Goal: Find contact information: Find contact information

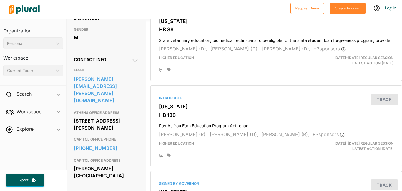
scroll to position [153, 0]
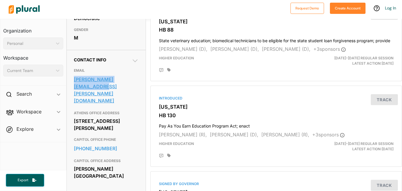
drag, startPoint x: 69, startPoint y: 91, endPoint x: 92, endPoint y: 98, distance: 24.2
click at [92, 98] on div "Contact Info EMAIL [PERSON_NAME][EMAIL_ADDRESS][PERSON_NAME][DOMAIN_NAME] ATHEN…" at bounding box center [106, 122] width 79 height 144
copy link "[PERSON_NAME][EMAIL_ADDRESS][PERSON_NAME][DOMAIN_NAME]"
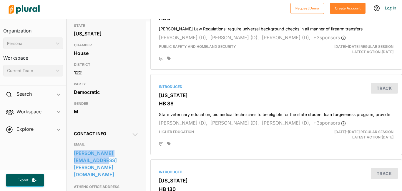
scroll to position [0, 0]
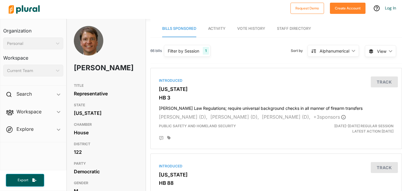
click at [259, 24] on link "Vote History" at bounding box center [251, 28] width 28 height 17
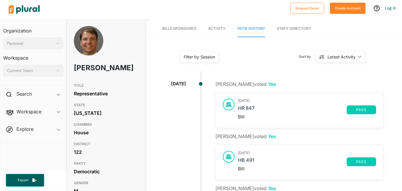
click at [218, 25] on link "Activity" at bounding box center [216, 28] width 17 height 17
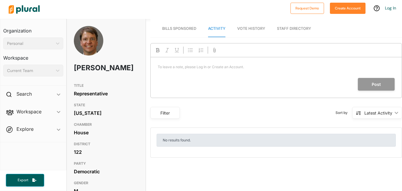
click at [174, 26] on span "Bills Sponsored" at bounding box center [179, 28] width 34 height 4
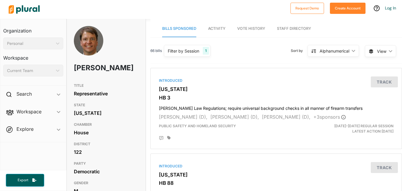
click at [52, 68] on div "Current Team" at bounding box center [30, 70] width 47 height 6
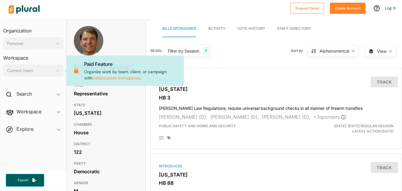
click at [54, 42] on icon "ic_keyboard_arrow_down" at bounding box center [57, 43] width 6 height 3
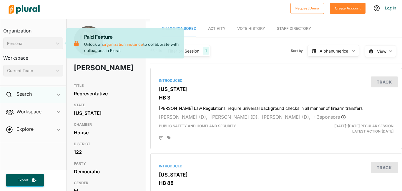
click at [47, 88] on div "Search ic_keyboard_arrow_down" at bounding box center [33, 95] width 66 height 16
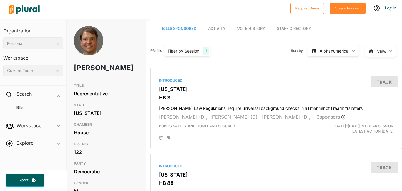
click at [48, 125] on span "Workspace ic_keyboard_arrow_down Members Bills Tags Saved Searches Activity" at bounding box center [33, 126] width 66 height 16
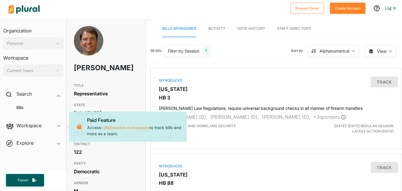
click at [64, 123] on span "Workspace ic_keyboard_arrow_down Members Bills Tags Saved Searches Activity Pai…" at bounding box center [33, 126] width 66 height 16
click at [12, 91] on span at bounding box center [9, 94] width 7 height 9
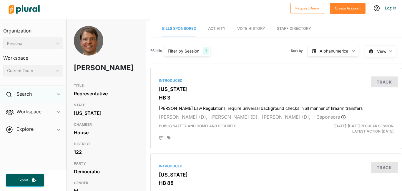
click at [11, 92] on icon at bounding box center [8, 94] width 5 height 5
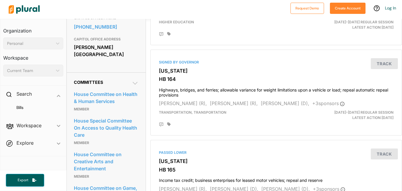
scroll to position [270, 0]
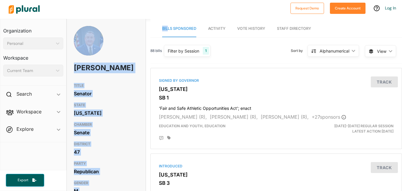
drag, startPoint x: 133, startPoint y: 47, endPoint x: 168, endPoint y: 33, distance: 36.6
click at [126, 180] on h3 "GENDER" at bounding box center [106, 182] width 65 height 7
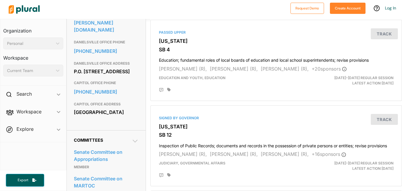
scroll to position [218, 0]
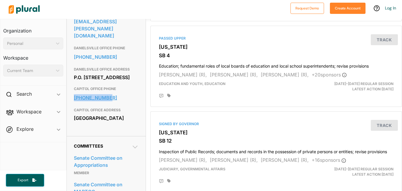
drag, startPoint x: 68, startPoint y: 81, endPoint x: 134, endPoint y: 80, distance: 66.3
click at [134, 80] on div "Contact Info EMAIL frank.ginn@senate.ga.gov DANIELSVILLE OFFICE PHONE 706-680-4…" at bounding box center [106, 60] width 79 height 151
copy link "404-656-9224"
